Goal: Entertainment & Leisure: Consume media (video, audio)

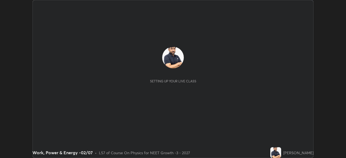
scroll to position [158, 346]
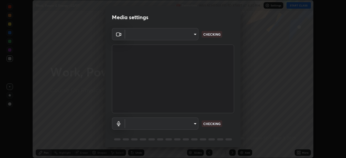
type input "1bc8c760721724c3bb23fa848bc882cb96d251e159a7e377002adb6141e657bd"
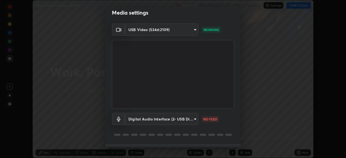
scroll to position [19, 0]
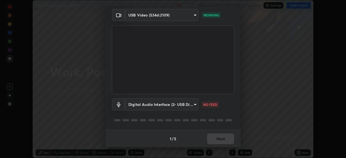
click at [194, 106] on body "Erase all Work, Power & Energy -02/07 Recording WAS SCHEDULED TO START AT 4:30 …" at bounding box center [173, 79] width 346 height 158
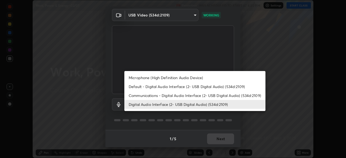
click at [152, 95] on li "Communications - Digital Audio Interface (2- USB Digital Audio) (534d:2109)" at bounding box center [194, 95] width 141 height 9
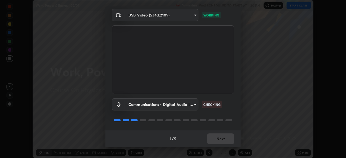
click at [194, 104] on body "Erase all Work, Power & Energy -02/07 Recording WAS SCHEDULED TO START AT 4:30 …" at bounding box center [173, 79] width 346 height 158
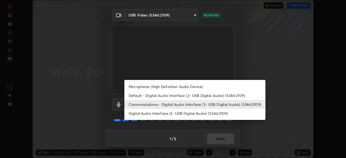
click at [153, 114] on li "Digital Audio Interface (2- USB Digital Audio) (534d:2109)" at bounding box center [194, 113] width 141 height 9
type input "1918f708b987fa0595dc9586349fa6393aff4c3e10ee40660038fb12667bac0b"
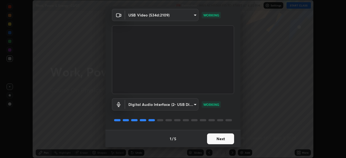
click at [218, 139] on button "Next" at bounding box center [220, 139] width 27 height 11
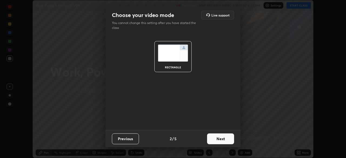
scroll to position [0, 0]
click at [219, 140] on button "Next" at bounding box center [220, 139] width 27 height 11
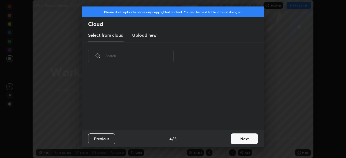
scroll to position [60, 174]
click at [242, 140] on button "Next" at bounding box center [244, 139] width 27 height 11
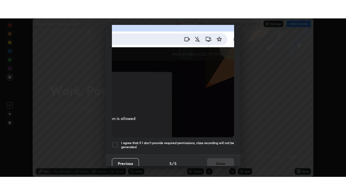
scroll to position [130, 0]
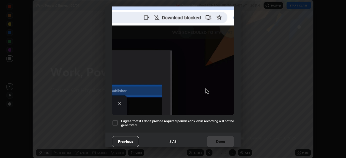
click at [116, 122] on div at bounding box center [115, 123] width 6 height 6
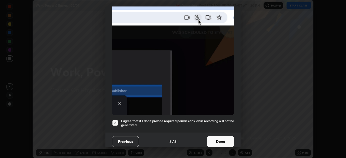
click at [214, 138] on button "Done" at bounding box center [220, 141] width 27 height 11
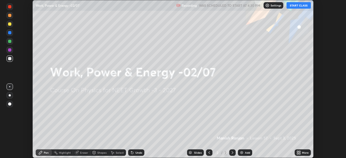
click at [298, 151] on icon at bounding box center [297, 151] width 1 height 1
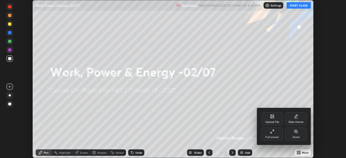
click at [272, 134] on div "Full screen" at bounding box center [273, 134] width 22 height 13
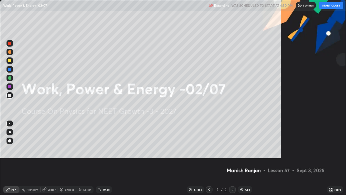
scroll to position [195, 346]
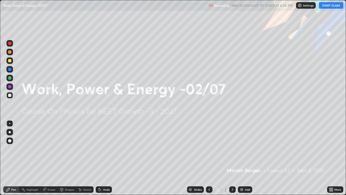
click at [328, 5] on button "START CLASS" at bounding box center [331, 5] width 24 height 6
click at [242, 158] on div "Add" at bounding box center [245, 189] width 14 height 6
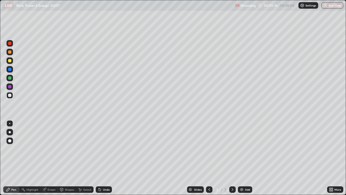
click at [9, 61] on div at bounding box center [9, 60] width 3 height 3
click at [305, 6] on div "Settings" at bounding box center [309, 5] width 20 height 6
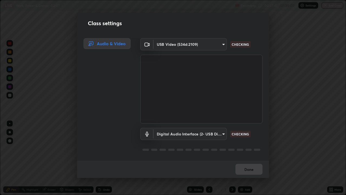
scroll to position [1, 0]
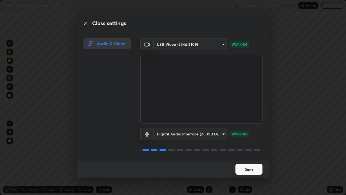
click at [248, 158] on button "Done" at bounding box center [249, 169] width 27 height 11
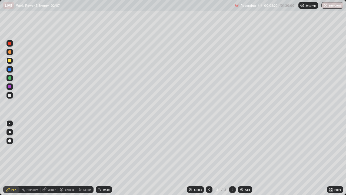
click at [12, 95] on div at bounding box center [9, 95] width 6 height 6
click at [244, 158] on div "Add" at bounding box center [245, 189] width 14 height 6
click at [9, 52] on div at bounding box center [9, 51] width 3 height 3
click at [209, 158] on icon at bounding box center [209, 189] width 4 height 4
click at [232, 158] on icon at bounding box center [232, 189] width 4 height 4
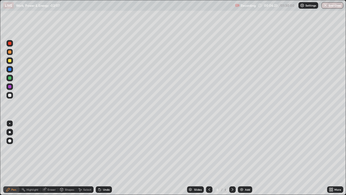
click at [10, 95] on div at bounding box center [9, 95] width 3 height 3
click at [50, 158] on div "Eraser" at bounding box center [52, 189] width 8 height 3
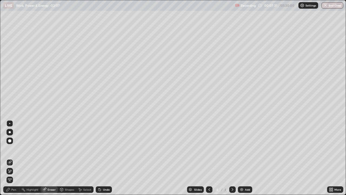
click at [11, 158] on div "Pen" at bounding box center [11, 189] width 16 height 6
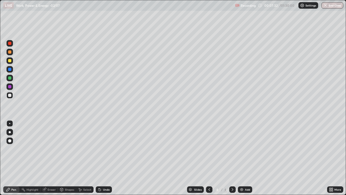
click at [9, 60] on div at bounding box center [9, 60] width 3 height 3
click at [240, 158] on img at bounding box center [242, 189] width 4 height 4
click at [209, 158] on icon at bounding box center [210, 189] width 2 height 3
click at [238, 158] on div "Slides 4 / 5 Add" at bounding box center [219, 189] width 215 height 11
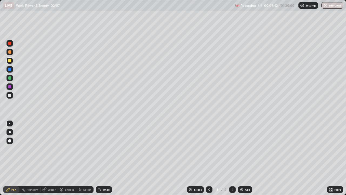
click at [242, 158] on img at bounding box center [242, 189] width 4 height 4
click at [12, 95] on div at bounding box center [9, 95] width 6 height 6
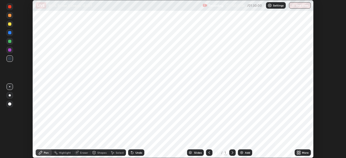
scroll to position [158, 346]
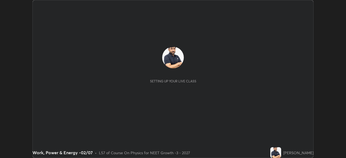
scroll to position [158, 346]
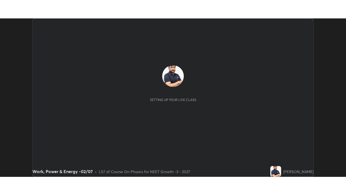
scroll to position [158, 346]
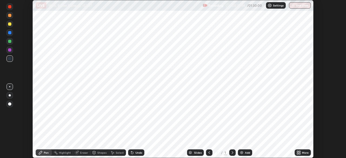
click at [303, 153] on div "More" at bounding box center [305, 152] width 7 height 3
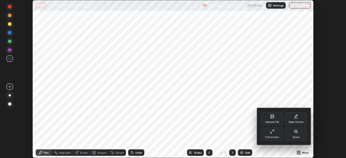
click at [276, 138] on div "Full screen" at bounding box center [273, 137] width 14 height 3
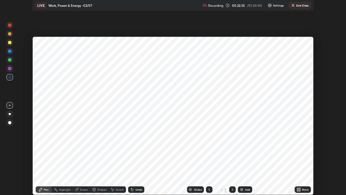
scroll to position [195, 346]
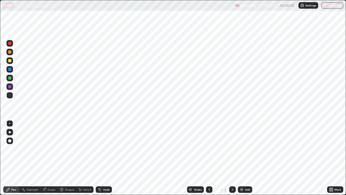
click at [304, 8] on div "Settings" at bounding box center [309, 5] width 20 height 6
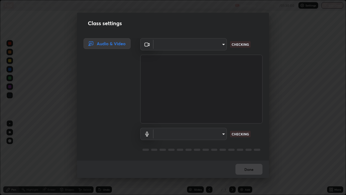
click at [218, 48] on body "Erase all LIVE Work, Power & Energy -02/07 Recording 00:22:37 / 01:30:00 Settin…" at bounding box center [173, 97] width 346 height 195
click at [215, 46] on div at bounding box center [173, 97] width 346 height 195
type input "1bc8c760721724c3bb23fa848bc882cb96d251e159a7e377002adb6141e657bd"
type input "1918f708b987fa0595dc9586349fa6393aff4c3e10ee40660038fb12667bac0b"
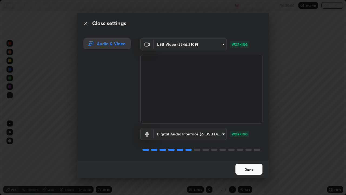
click at [246, 158] on button "Done" at bounding box center [249, 169] width 27 height 11
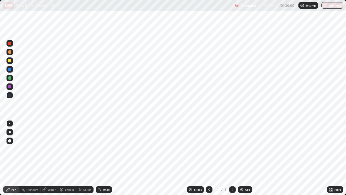
click at [243, 158] on img at bounding box center [242, 189] width 4 height 4
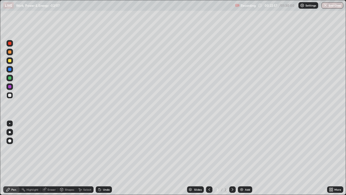
click at [209, 158] on icon at bounding box center [210, 189] width 2 height 3
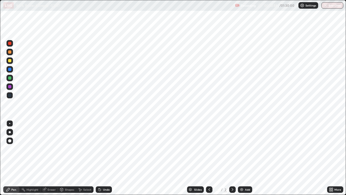
click at [232, 158] on icon at bounding box center [233, 189] width 2 height 3
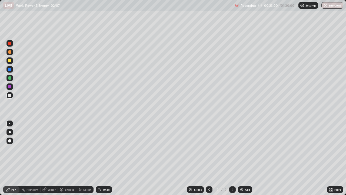
click at [9, 60] on div at bounding box center [9, 60] width 3 height 3
click at [12, 95] on div at bounding box center [9, 95] width 6 height 6
click at [240, 158] on img at bounding box center [242, 189] width 4 height 4
click at [9, 61] on div at bounding box center [9, 60] width 3 height 3
click at [10, 96] on div at bounding box center [9, 95] width 3 height 3
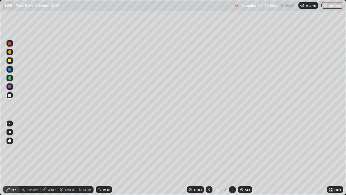
click at [10, 61] on div at bounding box center [9, 60] width 3 height 3
click at [9, 78] on div at bounding box center [9, 77] width 3 height 3
click at [11, 53] on div at bounding box center [9, 51] width 3 height 3
click at [10, 52] on div at bounding box center [9, 51] width 3 height 3
click at [12, 87] on div at bounding box center [9, 86] width 6 height 6
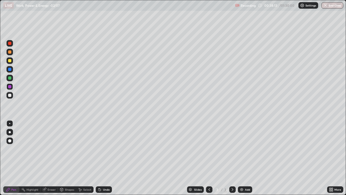
click at [241, 158] on img at bounding box center [242, 189] width 4 height 4
click at [9, 61] on div at bounding box center [9, 60] width 3 height 3
click at [9, 77] on div at bounding box center [9, 77] width 3 height 3
click at [9, 69] on div at bounding box center [9, 69] width 3 height 3
click at [245, 158] on div "Add" at bounding box center [247, 189] width 5 height 3
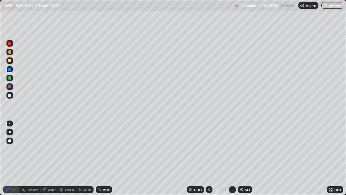
click at [10, 95] on div at bounding box center [9, 95] width 3 height 3
click at [241, 158] on img at bounding box center [242, 189] width 4 height 4
click at [9, 61] on div at bounding box center [9, 60] width 3 height 3
click at [9, 95] on div at bounding box center [9, 95] width 3 height 3
click at [12, 78] on div at bounding box center [9, 78] width 6 height 6
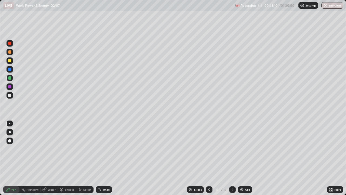
click at [241, 158] on img at bounding box center [242, 189] width 4 height 4
click at [9, 61] on div at bounding box center [9, 60] width 3 height 3
click at [11, 95] on div at bounding box center [9, 95] width 3 height 3
click at [9, 61] on div at bounding box center [9, 60] width 3 height 3
click at [9, 78] on div at bounding box center [9, 77] width 3 height 3
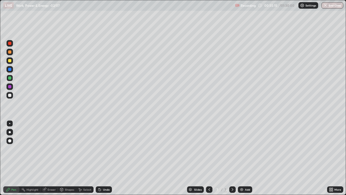
click at [11, 95] on div at bounding box center [9, 95] width 3 height 3
click at [10, 52] on div at bounding box center [9, 51] width 3 height 3
click at [11, 95] on div at bounding box center [9, 95] width 3 height 3
click at [241, 158] on img at bounding box center [242, 189] width 4 height 4
click at [10, 60] on div at bounding box center [9, 60] width 3 height 3
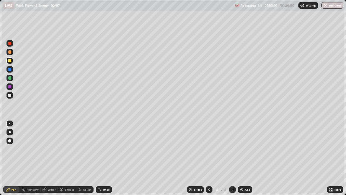
click at [209, 158] on icon at bounding box center [209, 189] width 4 height 4
click at [240, 158] on img at bounding box center [242, 189] width 4 height 4
click at [10, 96] on div at bounding box center [9, 95] width 3 height 3
click at [12, 78] on div at bounding box center [9, 78] width 6 height 6
click at [12, 95] on div at bounding box center [9, 95] width 6 height 6
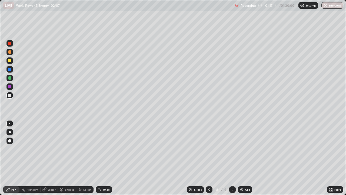
click at [241, 158] on img at bounding box center [242, 189] width 4 height 4
click at [10, 61] on div at bounding box center [9, 60] width 3 height 3
click at [209, 158] on icon at bounding box center [209, 189] width 4 height 4
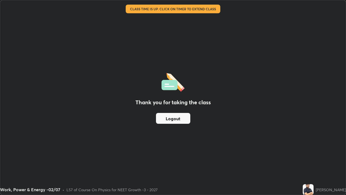
click at [179, 119] on button "Logout" at bounding box center [173, 118] width 34 height 11
